Goal: Check status: Check status

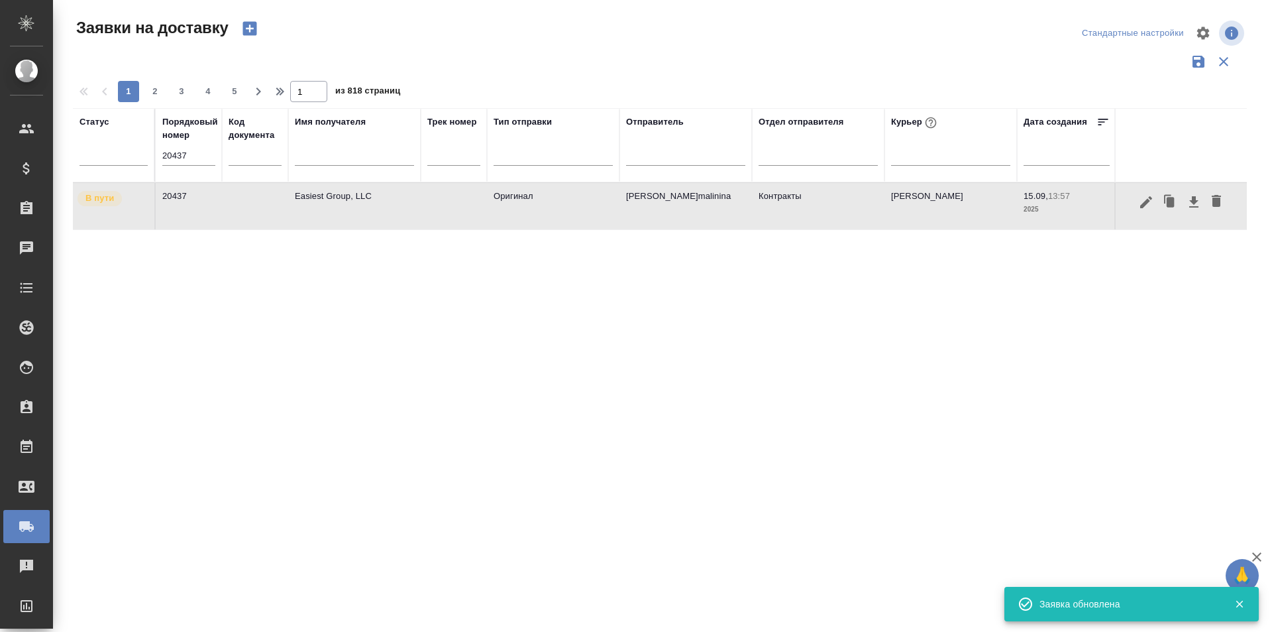
click at [190, 148] on input "20437" at bounding box center [188, 155] width 53 height 19
paste input "98"
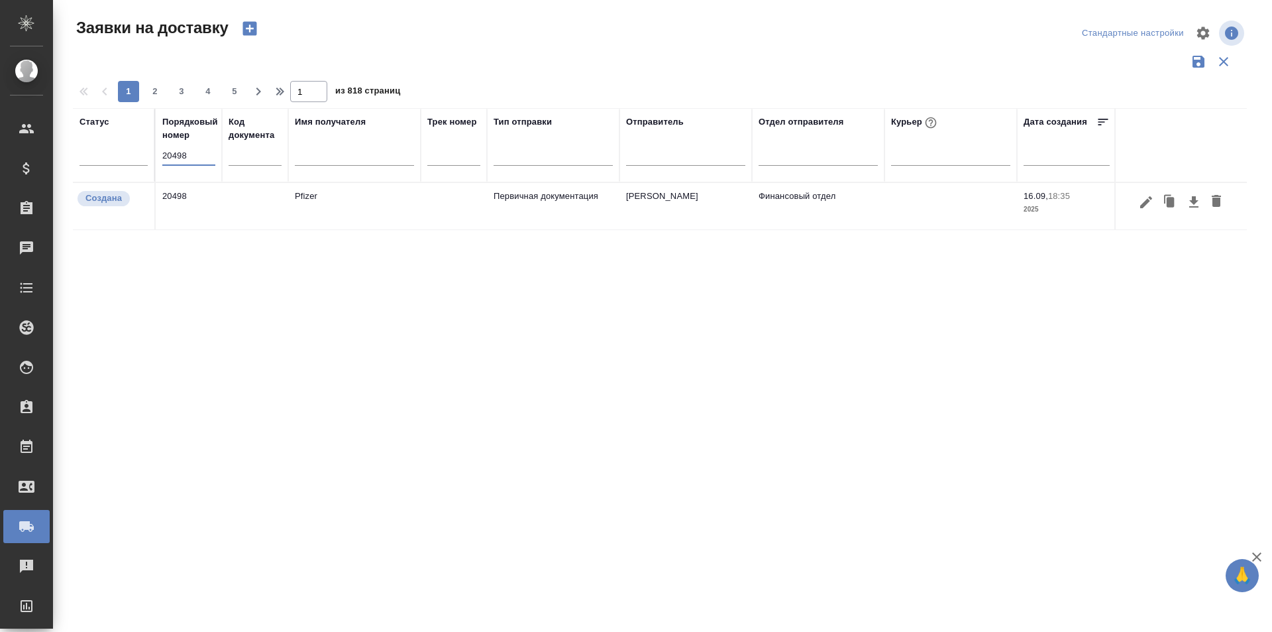
type input "20498"
click at [1146, 201] on icon "button" at bounding box center [1147, 202] width 12 height 12
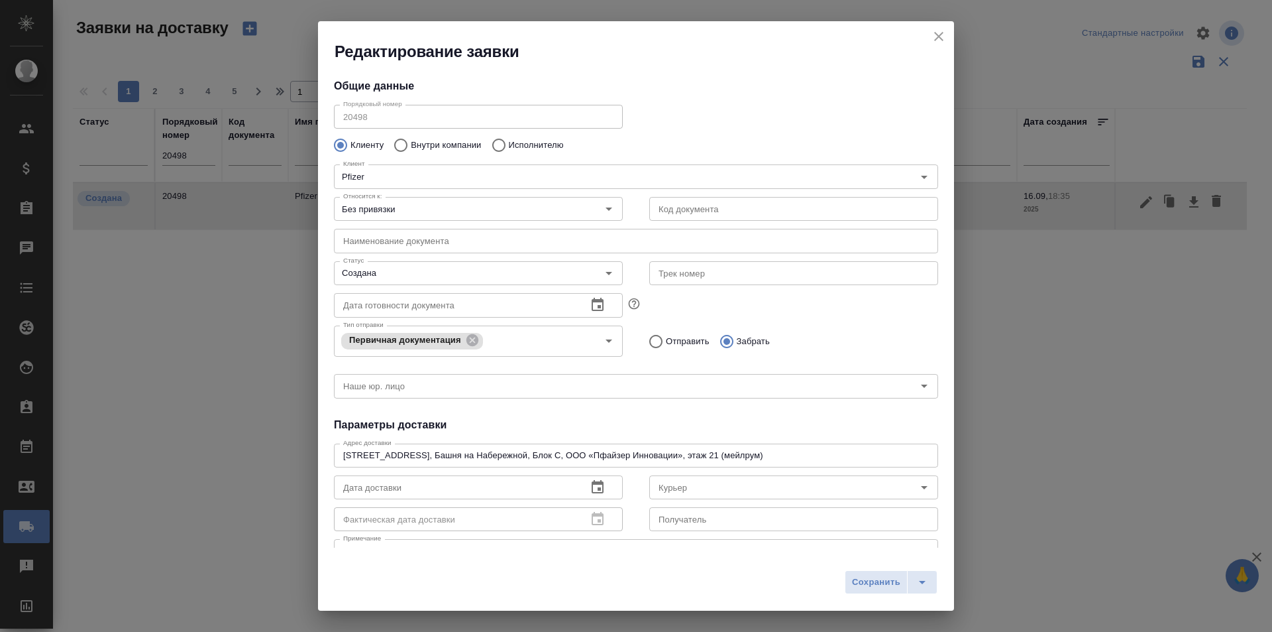
type input "[PERSON_NAME]"
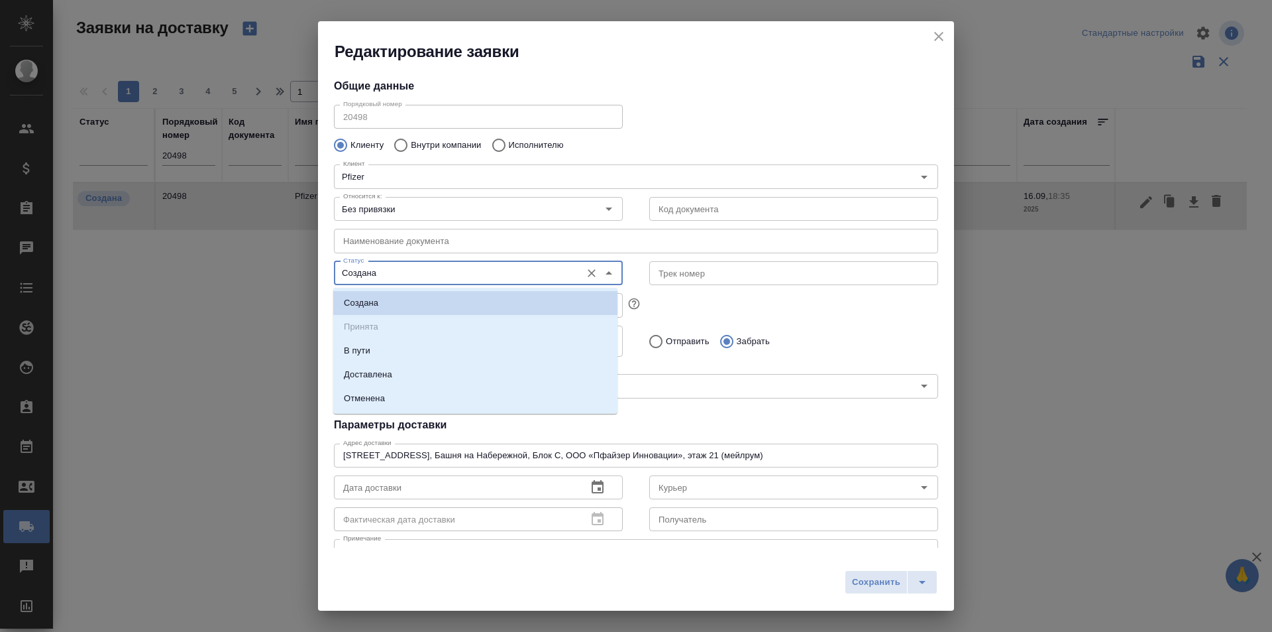
click at [454, 281] on input "Создана" at bounding box center [456, 273] width 237 height 16
click at [402, 373] on li "Доставлена" at bounding box center [475, 375] width 284 height 24
type input "Доставлена"
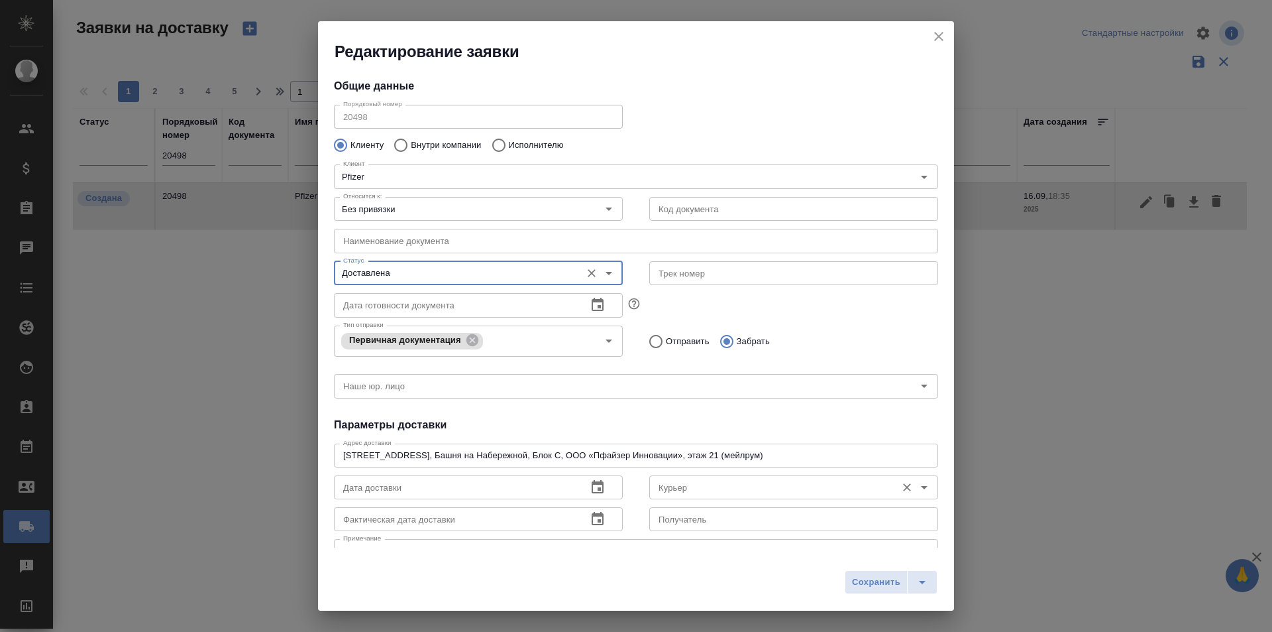
click at [689, 475] on div "Курьер" at bounding box center [794, 487] width 289 height 24
click at [688, 488] on input "Курьер" at bounding box center [771, 487] width 237 height 16
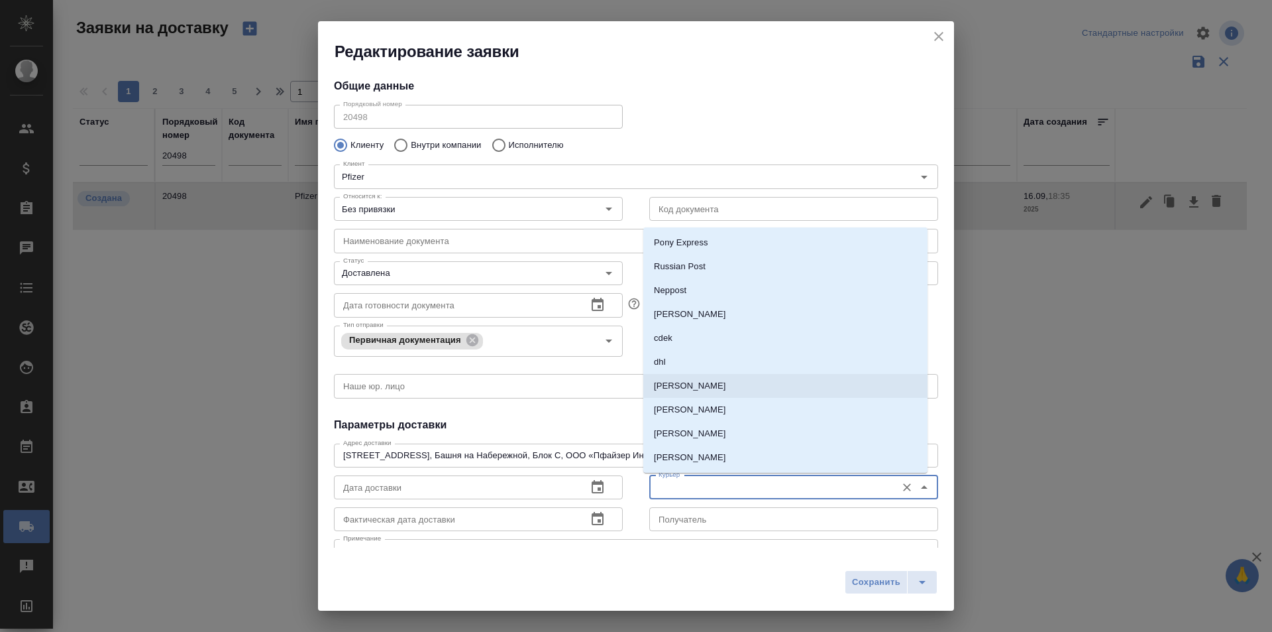
click at [701, 386] on p "[PERSON_NAME]" at bounding box center [690, 385] width 72 height 13
type input "[PERSON_NAME]"
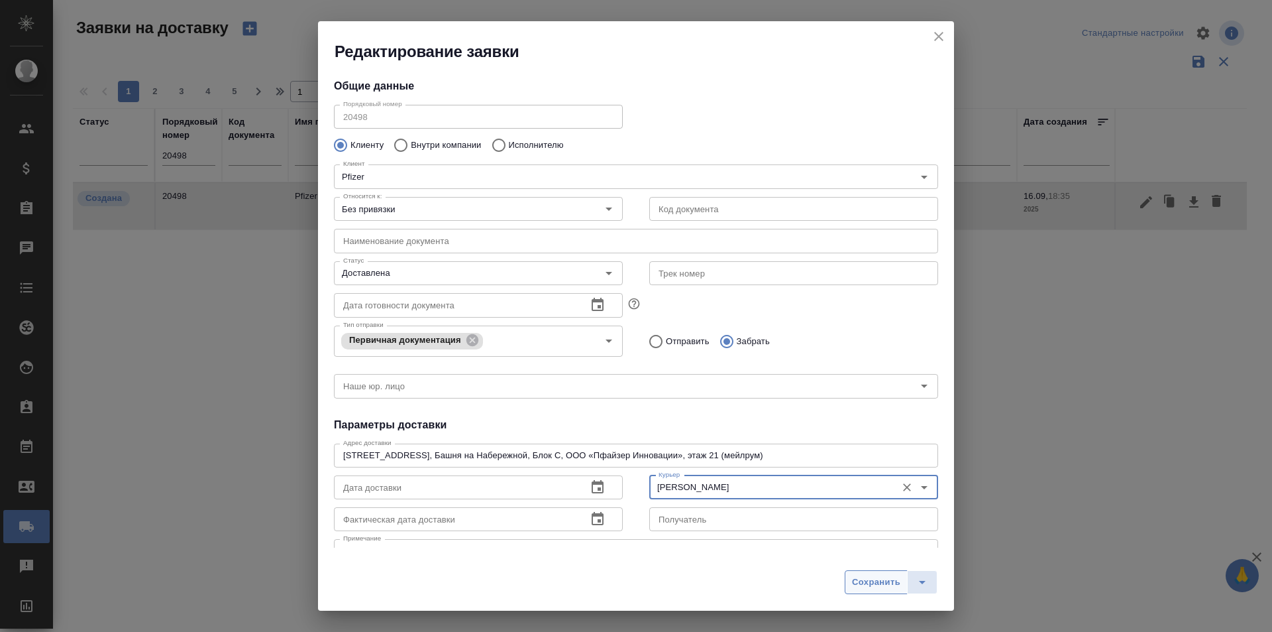
click at [847, 585] on button "Сохранить" at bounding box center [876, 582] width 63 height 24
type input "Создана"
